Goal: Information Seeking & Learning: Learn about a topic

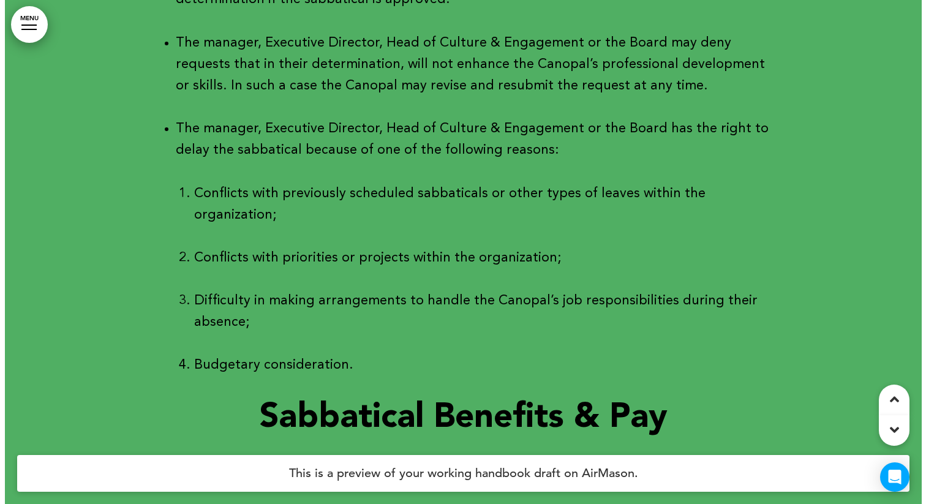
scroll to position [28715, 0]
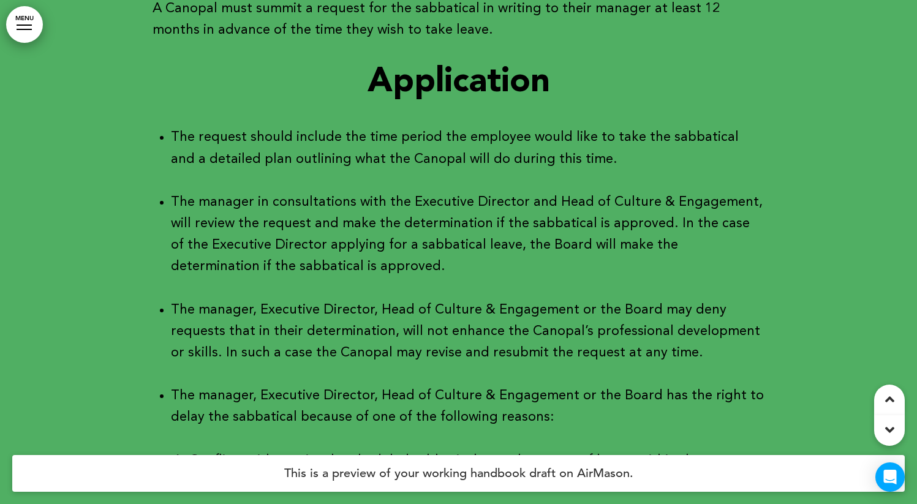
click at [36, 25] on link "MENU" at bounding box center [24, 24] width 37 height 37
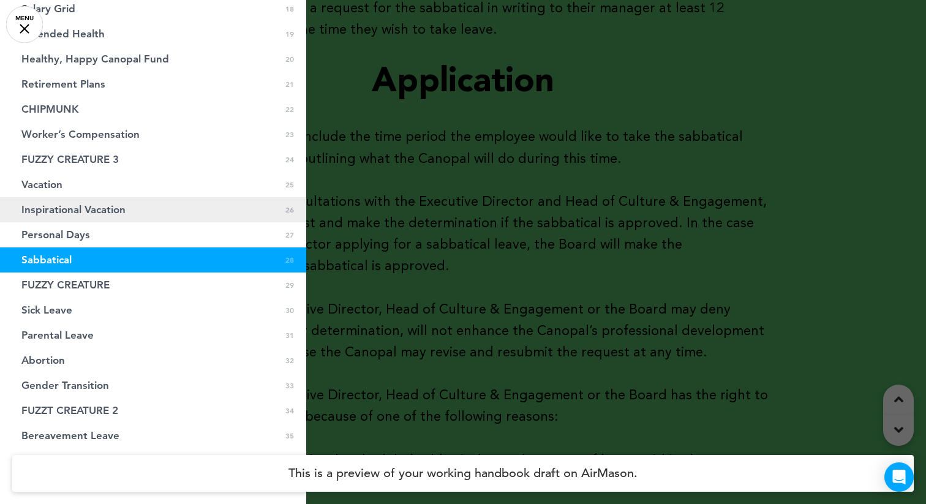
scroll to position [836, 0]
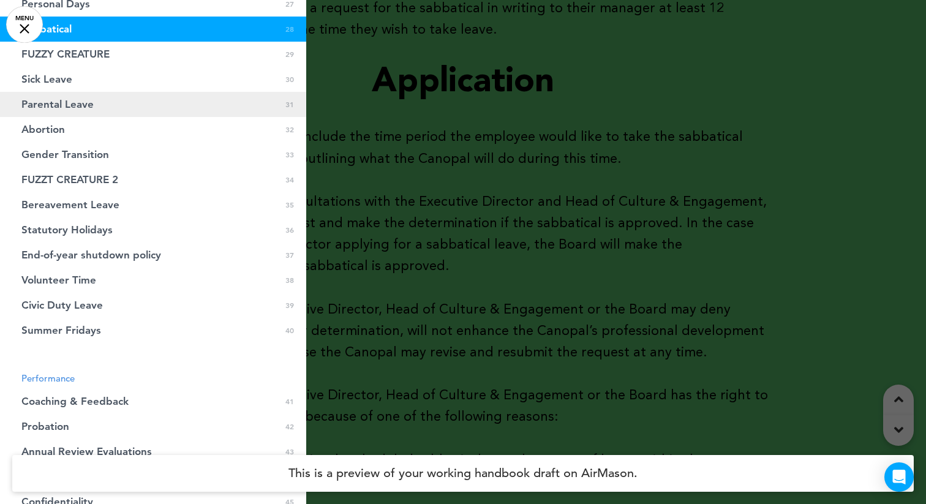
click at [59, 108] on span "Parental Leave" at bounding box center [57, 104] width 72 height 10
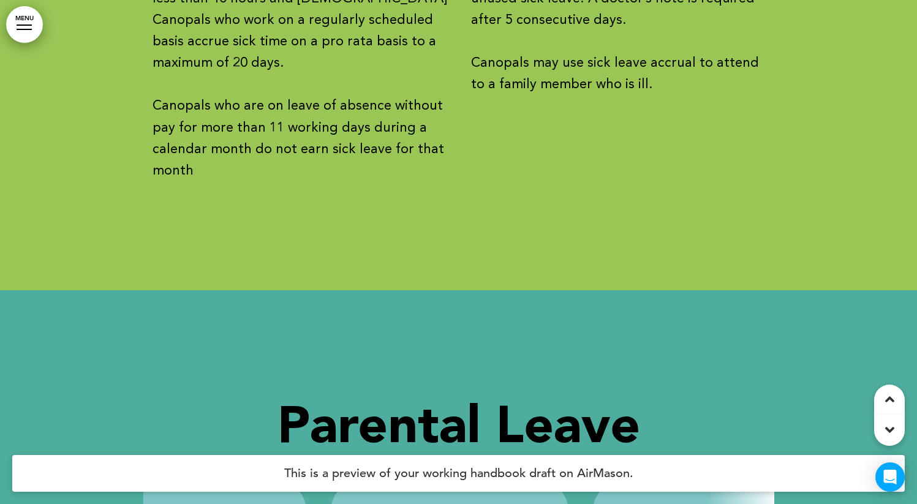
scroll to position [0, 1180]
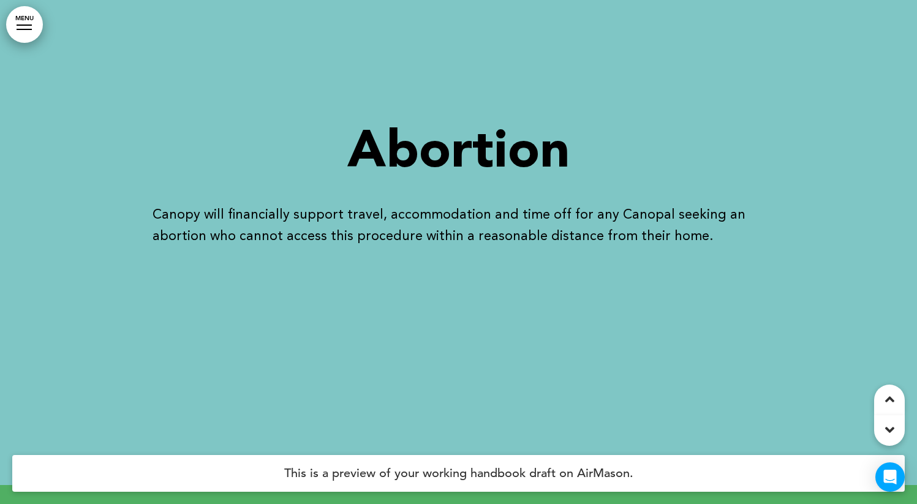
scroll to position [31533, 0]
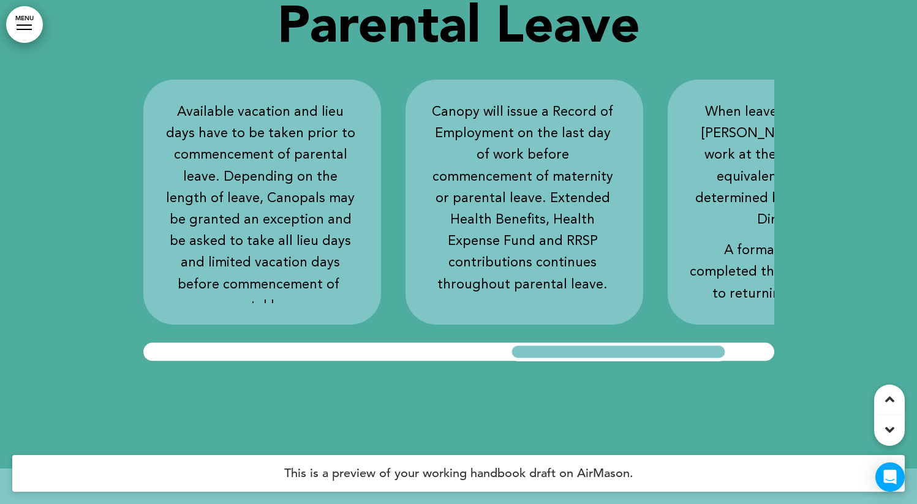
click at [27, 36] on link "MENU" at bounding box center [24, 24] width 37 height 37
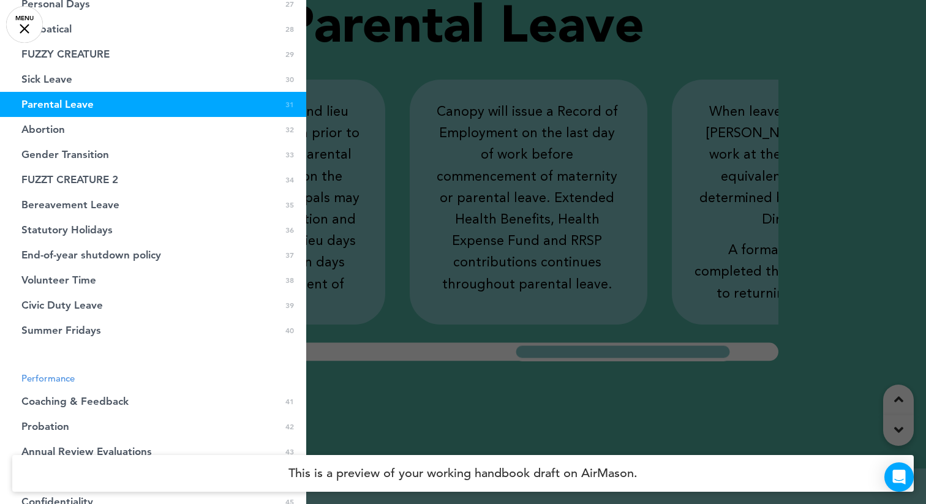
click at [572, 195] on div at bounding box center [463, 252] width 926 height 504
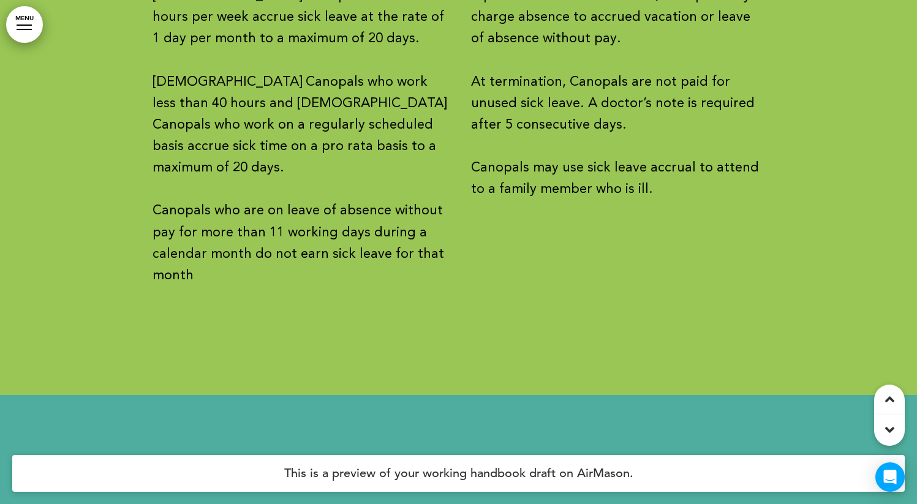
scroll to position [0, 129]
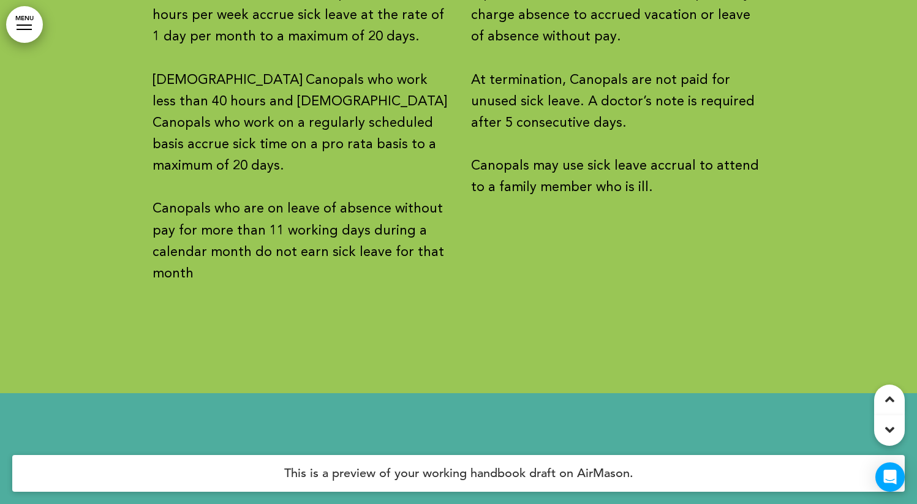
scroll to position [0, 66]
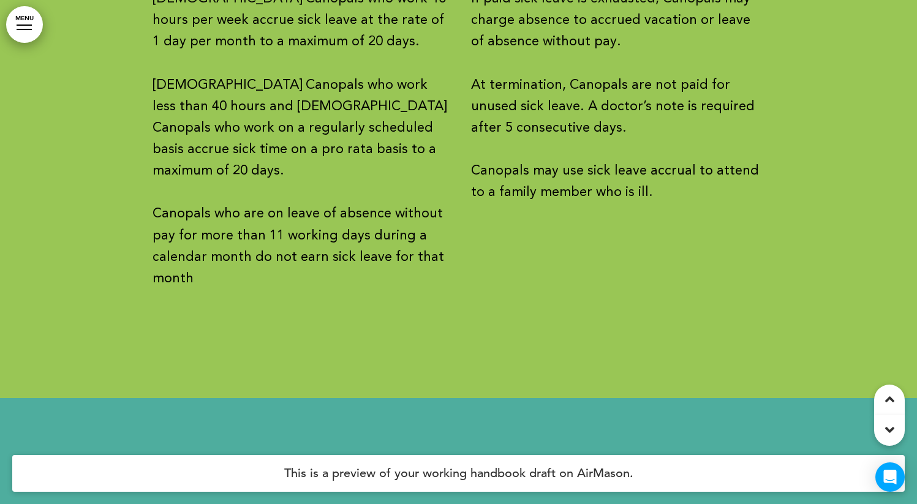
scroll to position [0, 436]
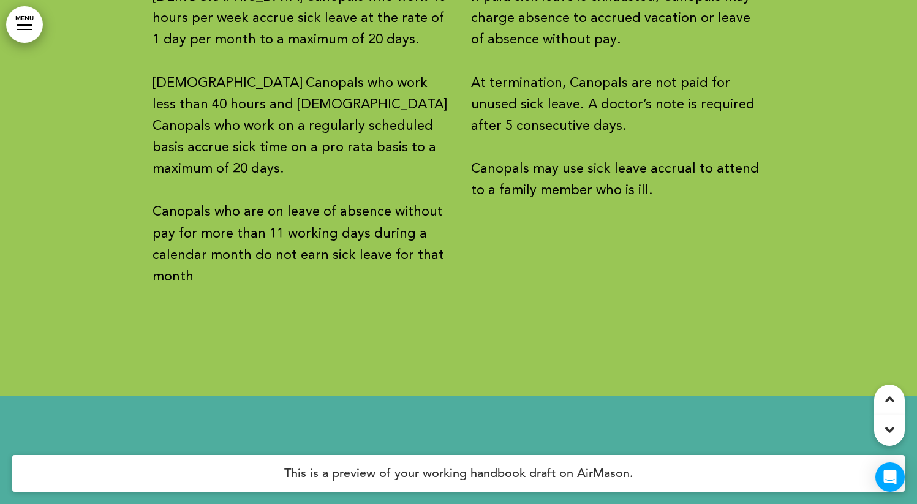
scroll to position [31027, 0]
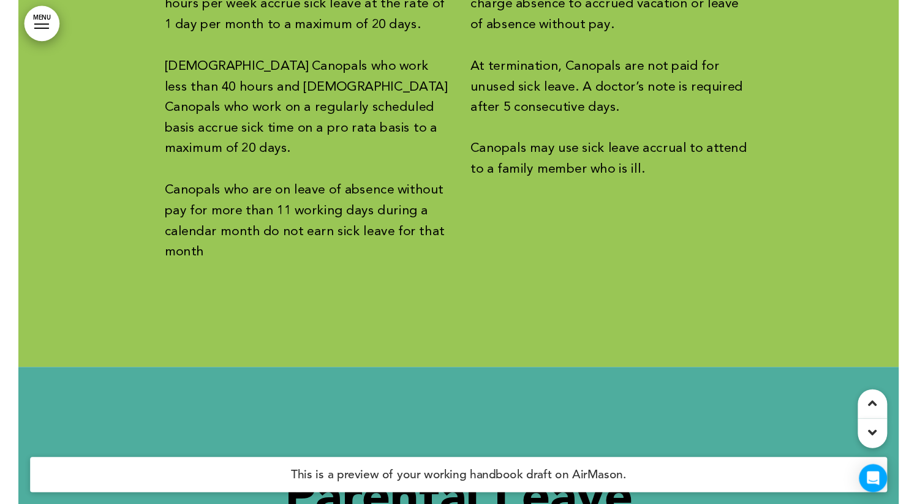
scroll to position [0, 1049]
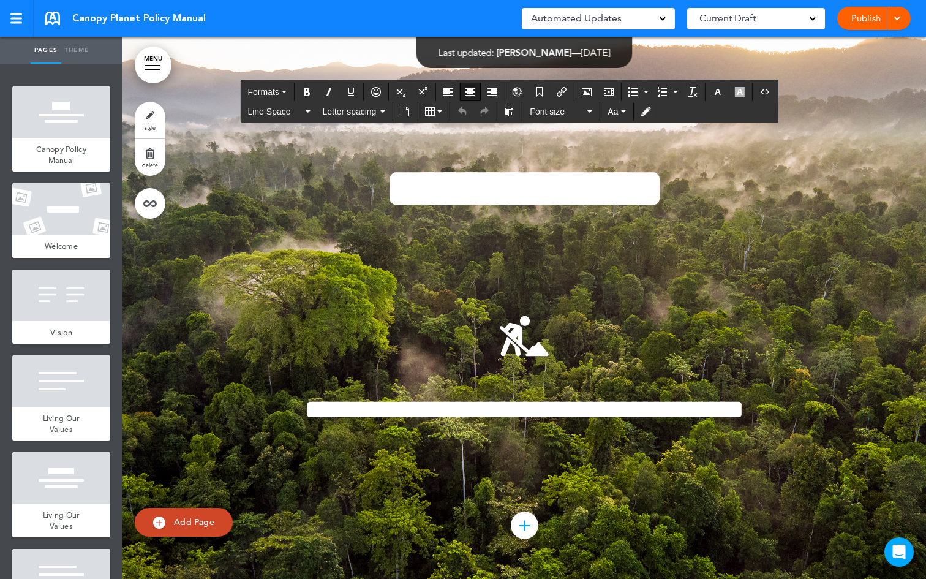
scroll to position [27147, 0]
